Goal: Task Accomplishment & Management: Use online tool/utility

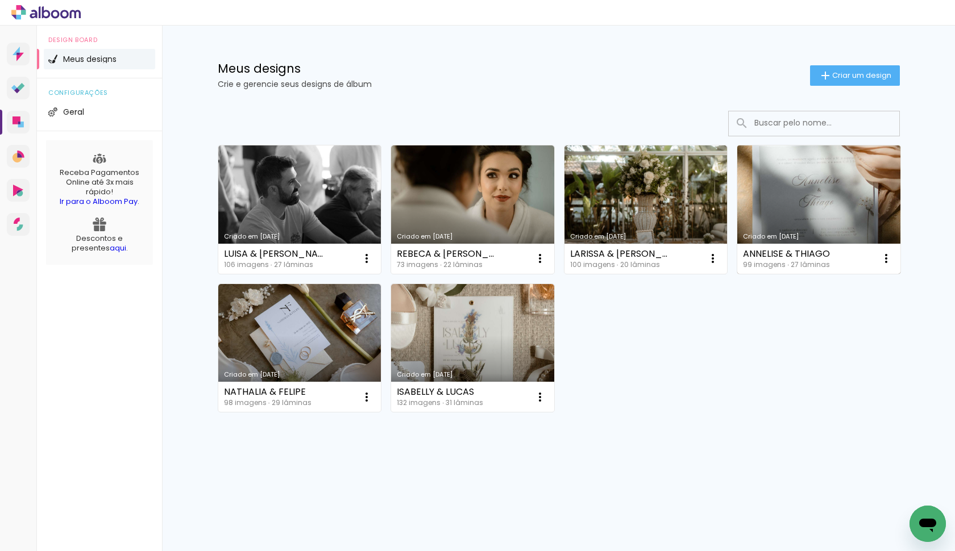
click at [827, 177] on link "Criado em [DATE]" at bounding box center [818, 210] width 163 height 128
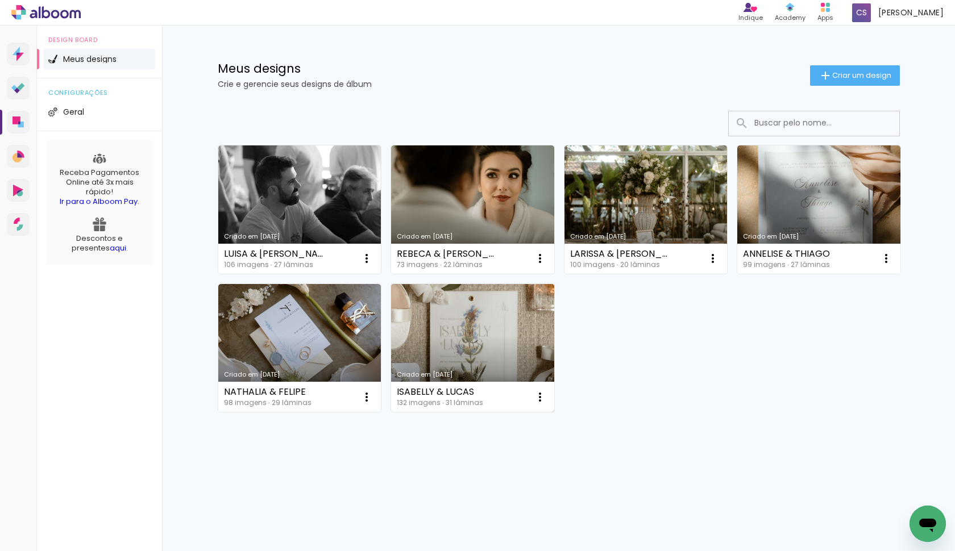
click at [495, 333] on link "Criado em [DATE]" at bounding box center [472, 348] width 163 height 128
